Goal: Subscribe to service/newsletter

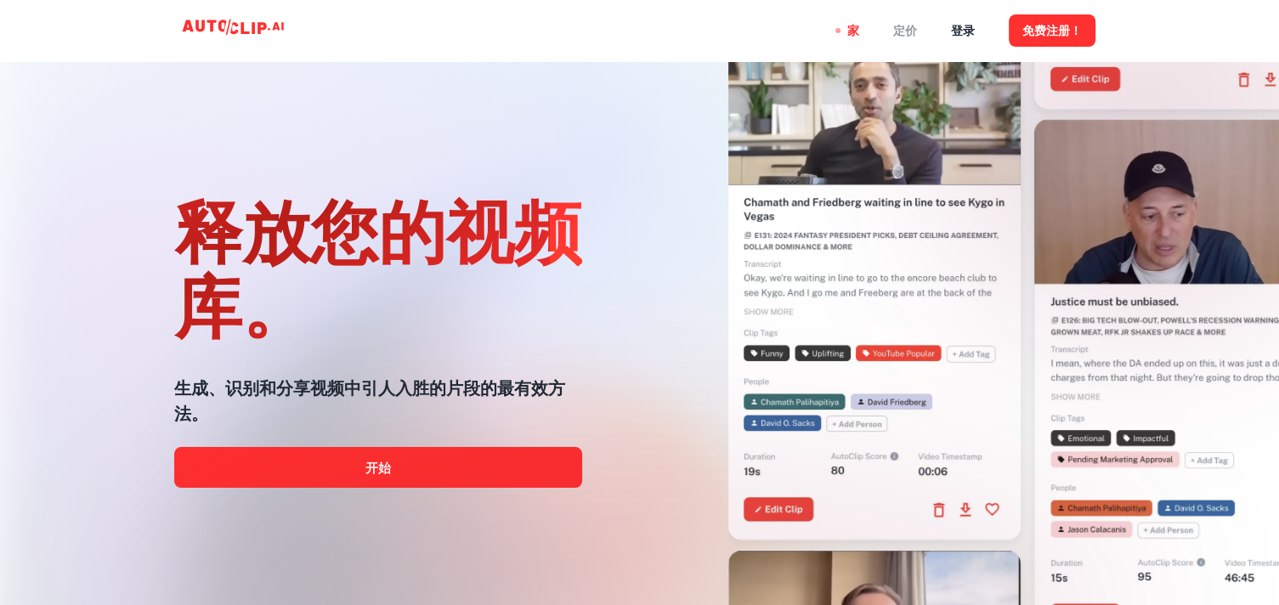
click at [901, 26] on font "定价" at bounding box center [905, 32] width 24 height 14
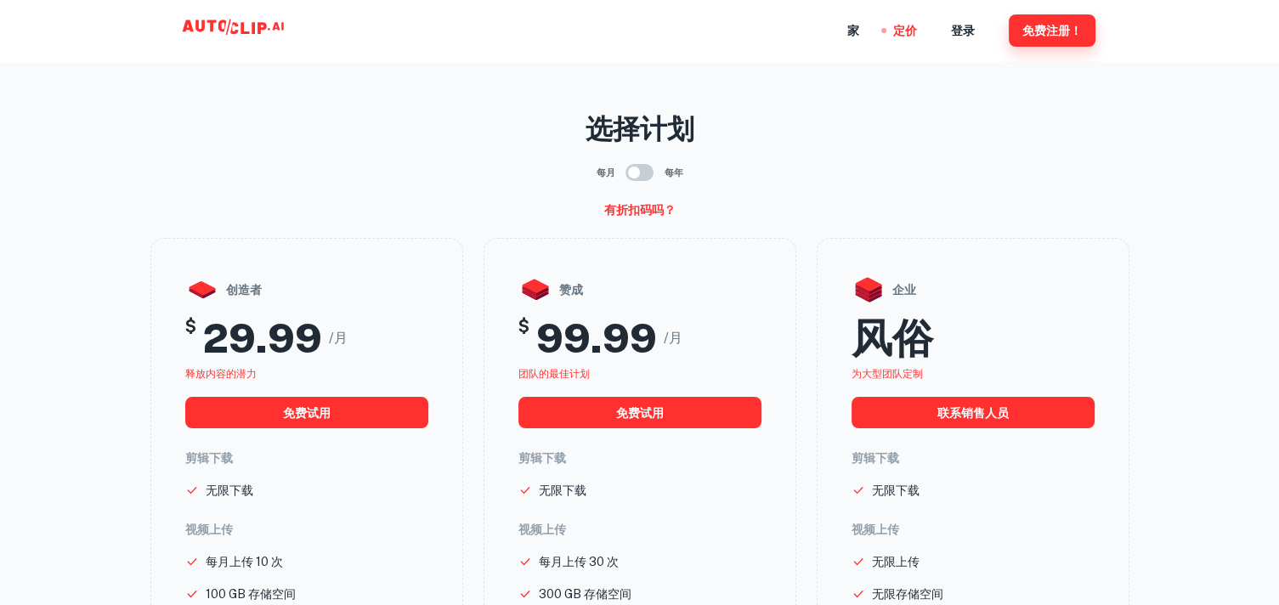
click at [1054, 25] on font "免费注册！" at bounding box center [1053, 32] width 60 height 14
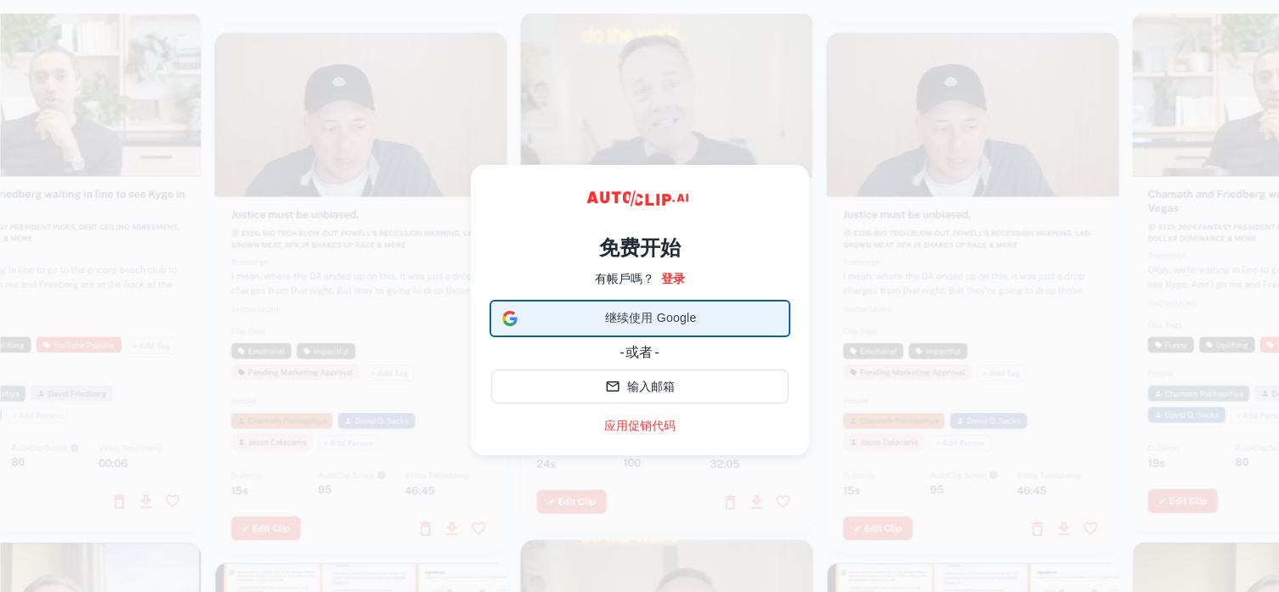
click at [645, 315] on font "继续使用 Google" at bounding box center [651, 318] width 92 height 14
